Goal: Information Seeking & Learning: Learn about a topic

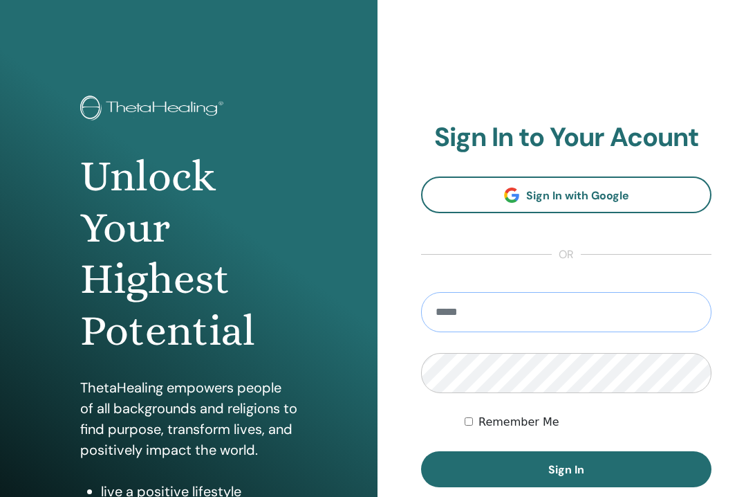
type input "**********"
click at [567, 469] on button "Sign In" at bounding box center [566, 469] width 291 height 36
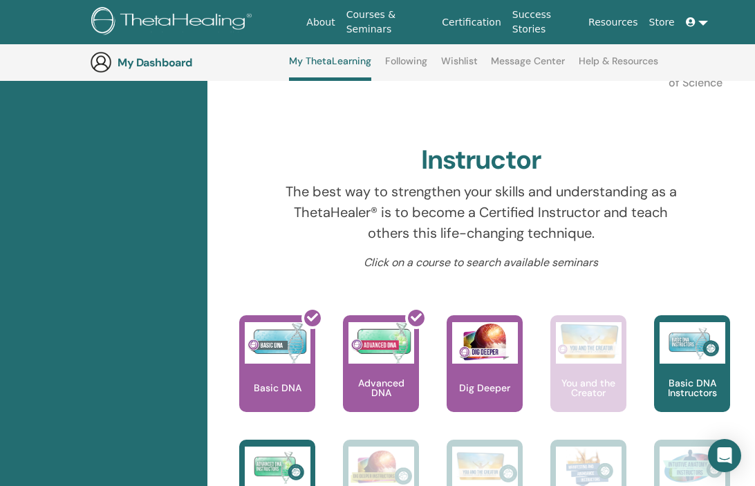
scroll to position [392, 1]
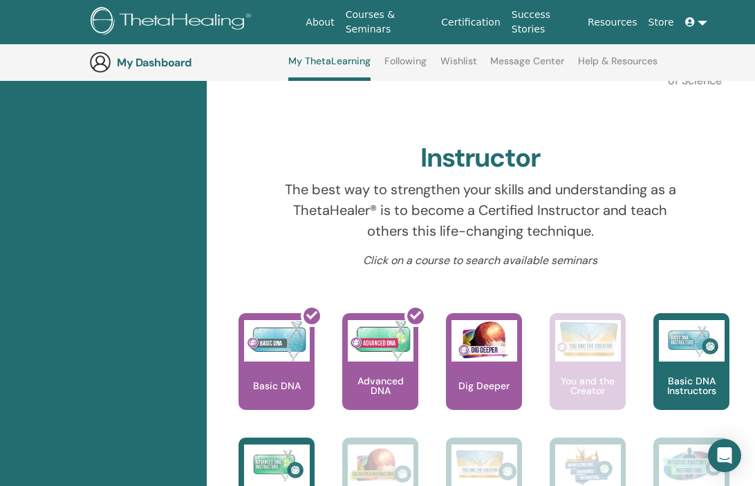
click at [538, 431] on div "Learn to understand the difference of the Creators voice verses your ego. What …" at bounding box center [574, 375] width 104 height 125
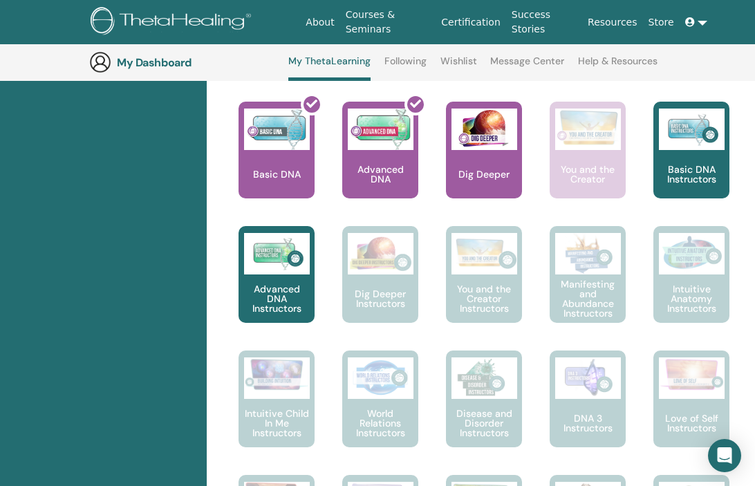
scroll to position [624, 1]
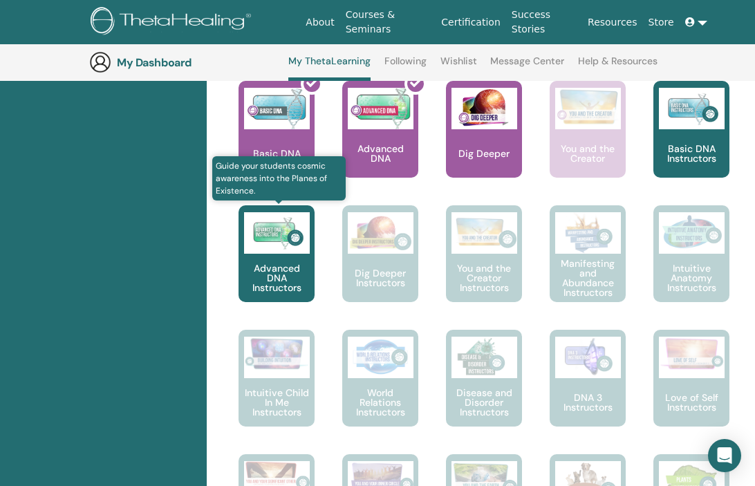
click at [255, 256] on div "Advanced DNA Instructors" at bounding box center [277, 253] width 76 height 97
click at [265, 259] on div "Advanced DNA Instructors" at bounding box center [277, 253] width 76 height 97
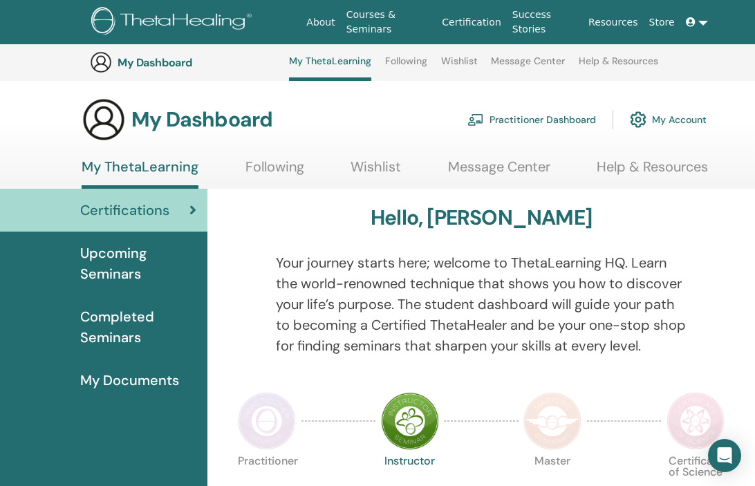
scroll to position [624, 1]
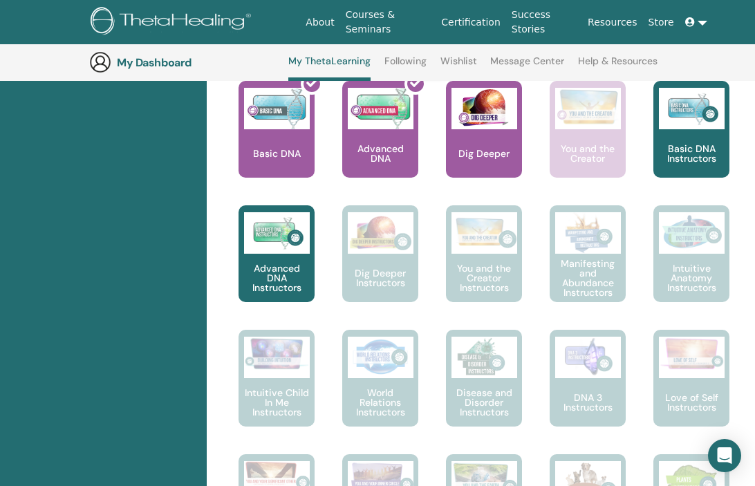
click at [388, 143] on div at bounding box center [389, 135] width 76 height 125
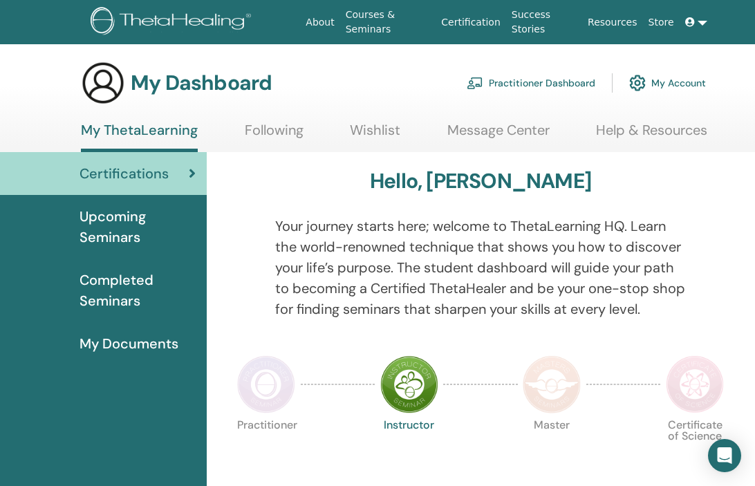
scroll to position [0, 1]
click at [689, 82] on link "My Account" at bounding box center [668, 83] width 77 height 30
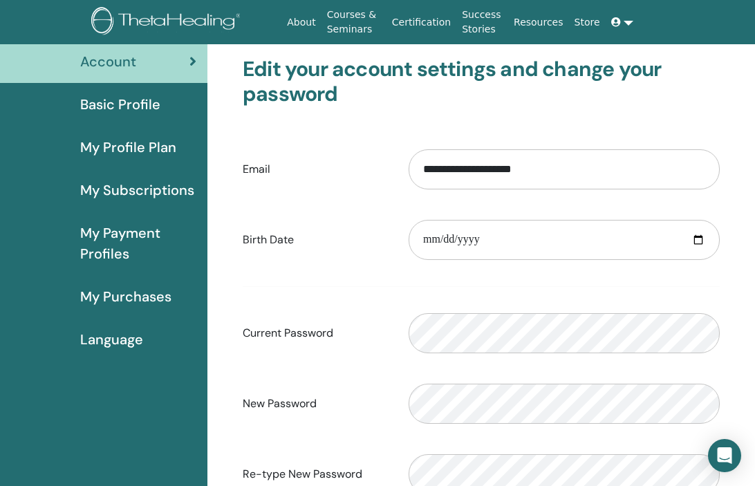
scroll to position [83, 0]
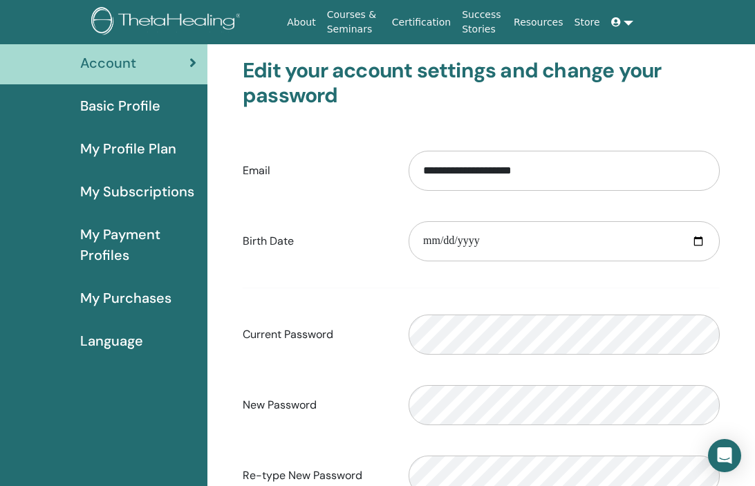
click at [421, 20] on link "Certification" at bounding box center [422, 23] width 70 height 26
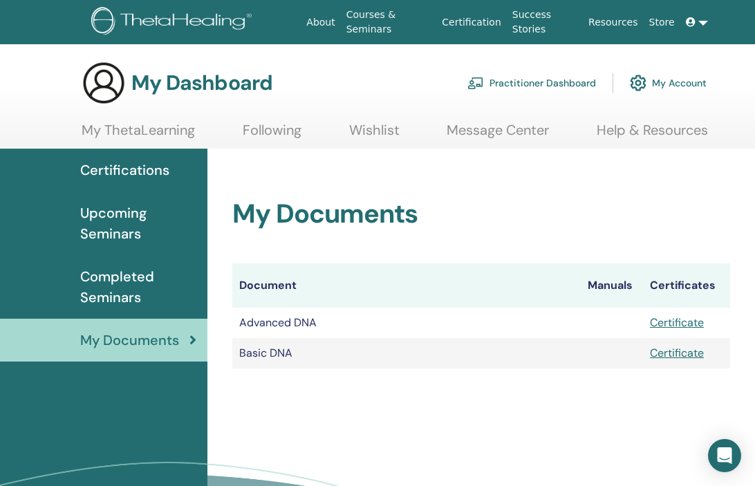
click at [679, 322] on link "Certificate" at bounding box center [677, 322] width 54 height 15
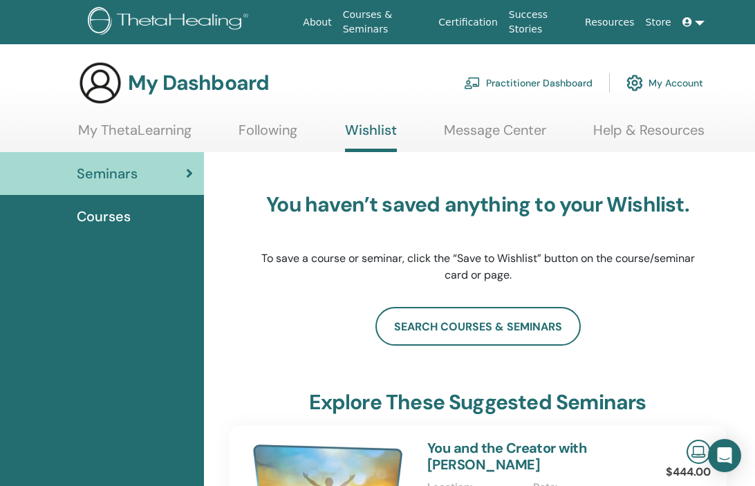
scroll to position [0, 3]
click at [118, 220] on span "Courses" at bounding box center [104, 216] width 54 height 21
